Goal: Find specific page/section: Find specific page/section

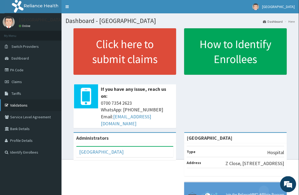
click at [24, 103] on link "Validations" at bounding box center [31, 105] width 62 height 12
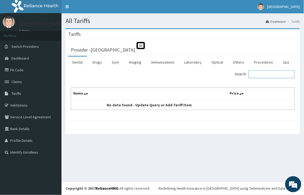
click at [264, 74] on input "Search:" at bounding box center [272, 74] width 46 height 8
type input "gp consul"
click at [264, 60] on link "Procedures" at bounding box center [264, 62] width 28 height 11
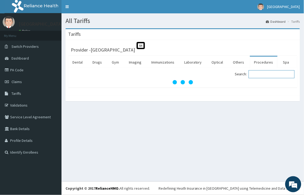
click at [262, 73] on input "Search:" at bounding box center [272, 74] width 46 height 8
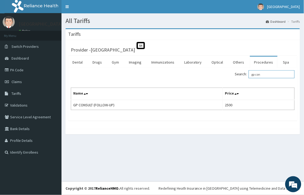
type input "gp con"
